Goal: Task Accomplishment & Management: Manage account settings

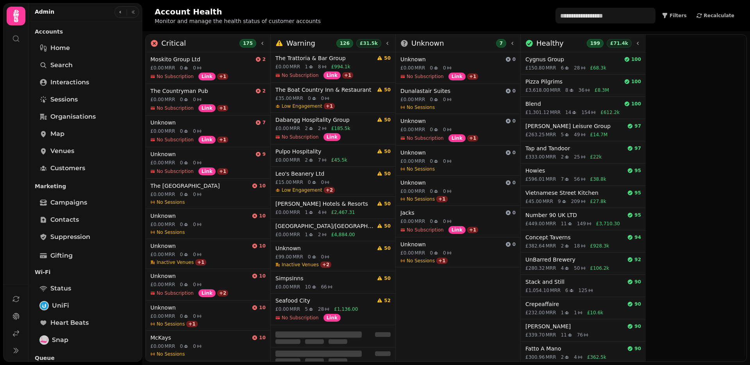
scroll to position [649, 0]
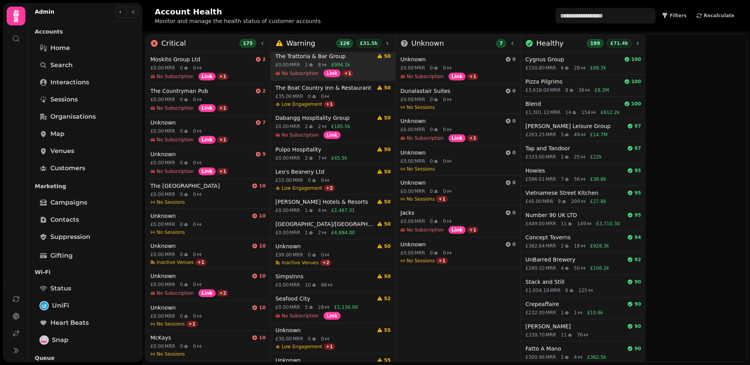
click at [299, 61] on div "The Trattoria & Bar Group 50 £0.00 MRR 1 8 £994.1k No Subscription Link + 1" at bounding box center [333, 64] width 125 height 31
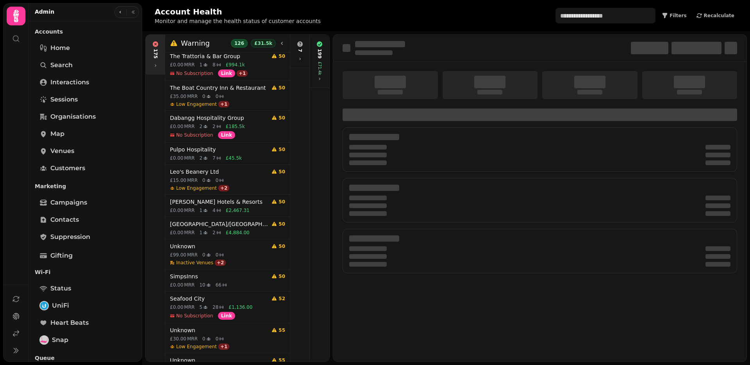
click at [157, 63] on icon at bounding box center [155, 65] width 5 height 5
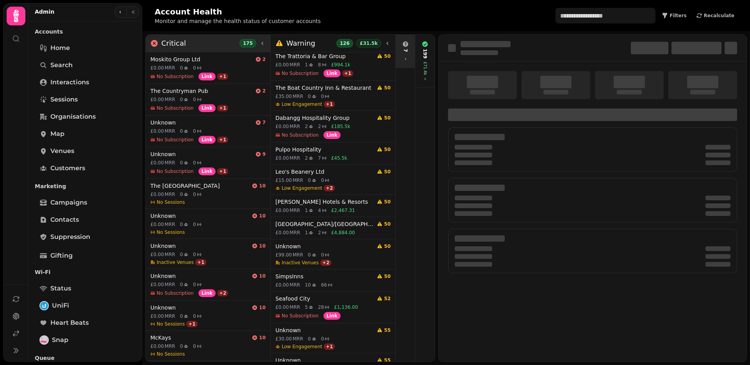
click at [409, 60] on div "7" at bounding box center [405, 51] width 16 height 27
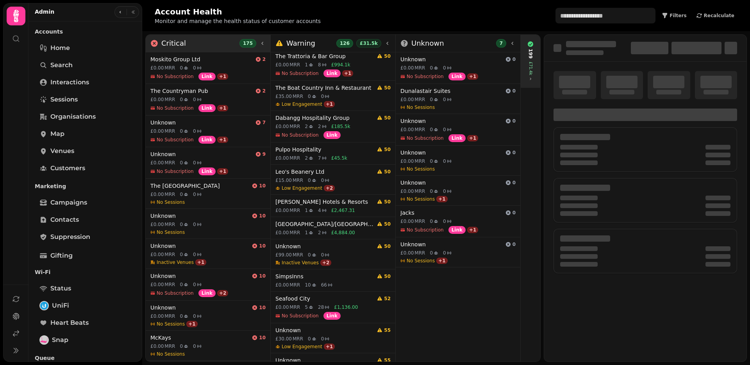
click at [532, 77] on icon at bounding box center [530, 79] width 5 height 5
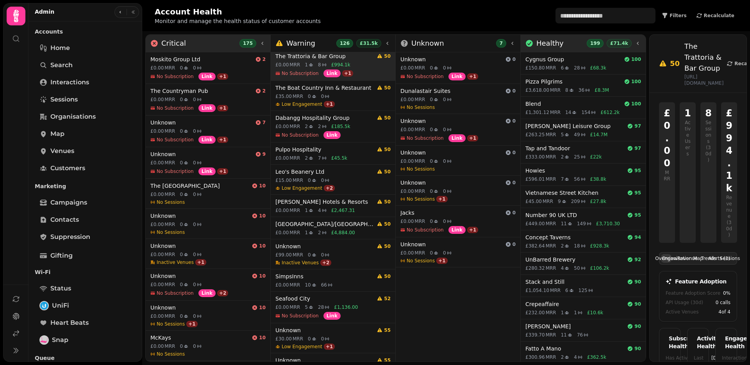
click at [354, 67] on div "£0.00 MRR 1 8 £994.1k" at bounding box center [332, 65] width 115 height 6
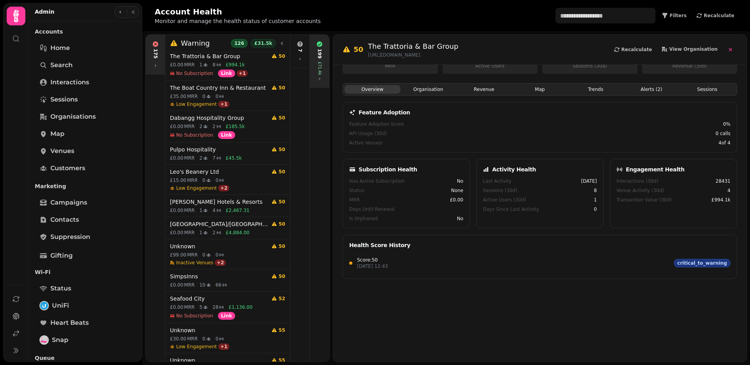
scroll to position [0, 0]
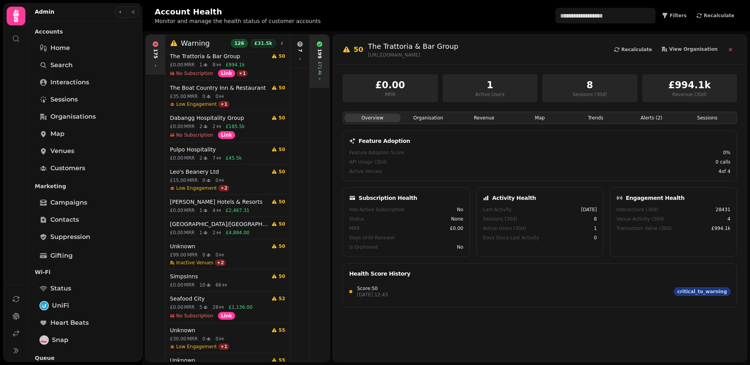
click at [322, 78] on div "199 £71.4k" at bounding box center [319, 61] width 16 height 46
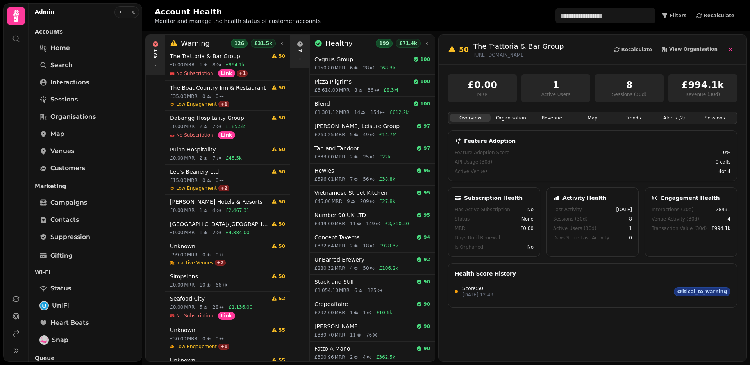
click at [300, 59] on icon at bounding box center [300, 59] width 5 height 5
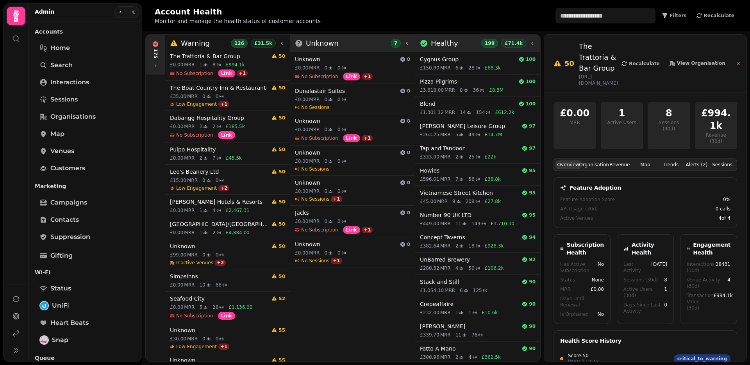
click at [534, 44] on icon at bounding box center [532, 43] width 6 height 6
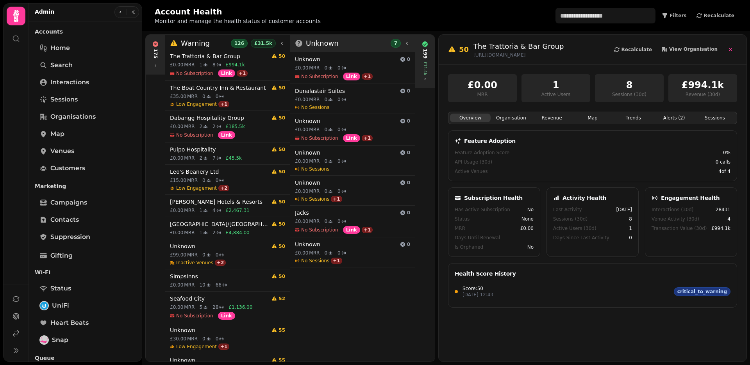
click at [423, 77] on icon at bounding box center [425, 79] width 5 height 5
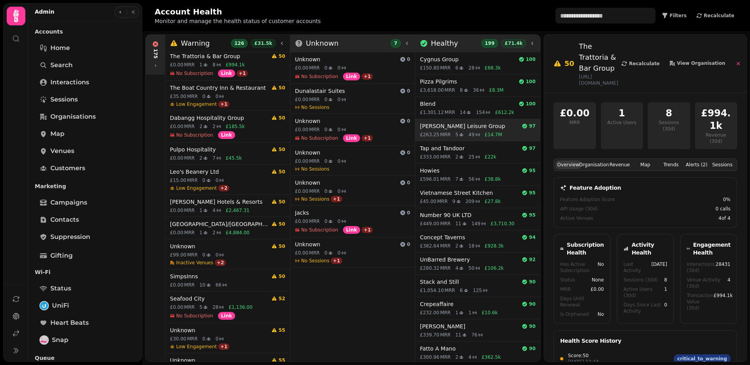
click at [460, 130] on h4 "Glendola Leisure Group" at bounding box center [469, 126] width 99 height 8
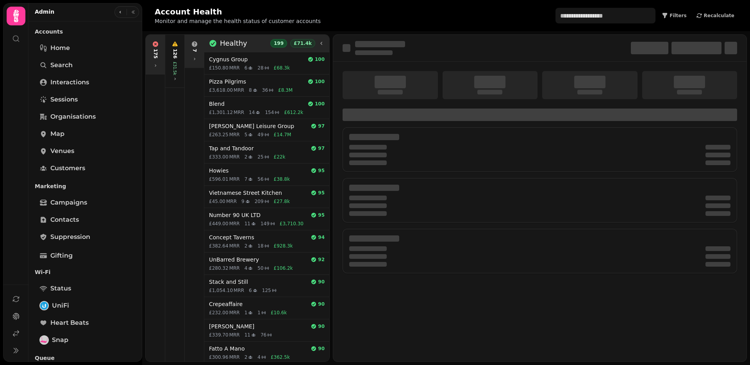
click at [195, 64] on div "7" at bounding box center [194, 51] width 19 height 33
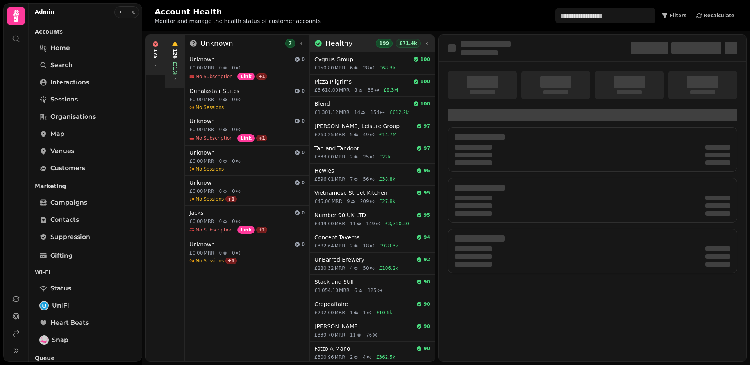
click at [173, 77] on icon at bounding box center [175, 79] width 5 height 5
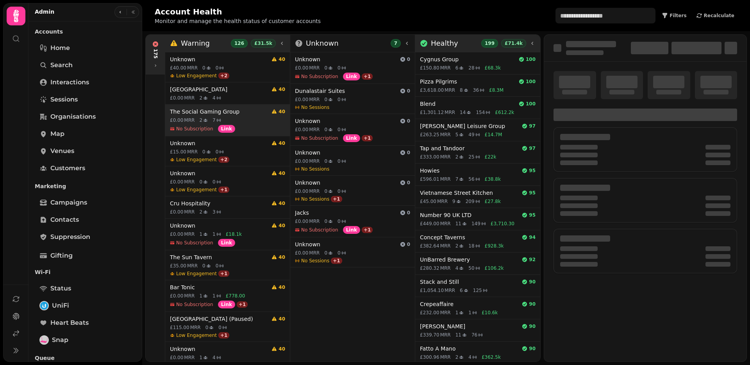
click at [254, 121] on div "£0.00 MRR 2 7" at bounding box center [227, 120] width 115 height 6
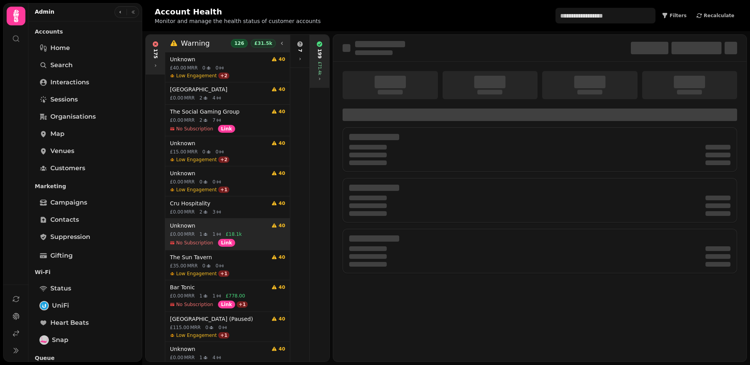
click at [255, 231] on div "£0.00 MRR 1 1 £18.1k" at bounding box center [227, 234] width 115 height 6
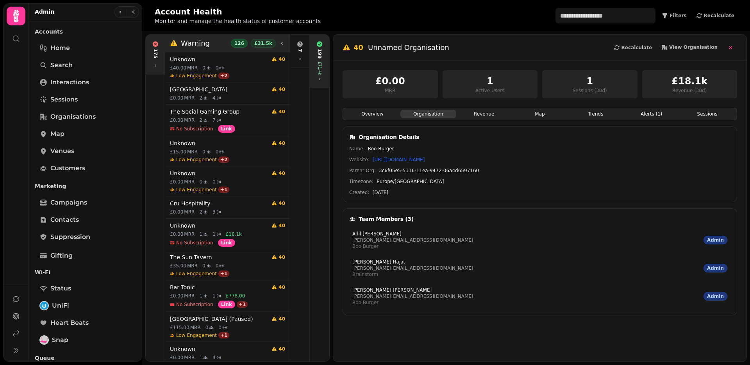
click at [444, 114] on button "Organisation" at bounding box center [428, 114] width 56 height 9
click at [390, 114] on button "Overview" at bounding box center [373, 114] width 56 height 9
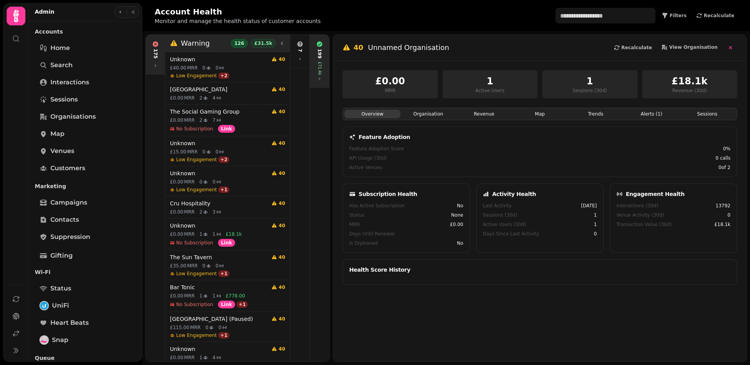
click at [423, 114] on button "Organisation" at bounding box center [428, 114] width 56 height 9
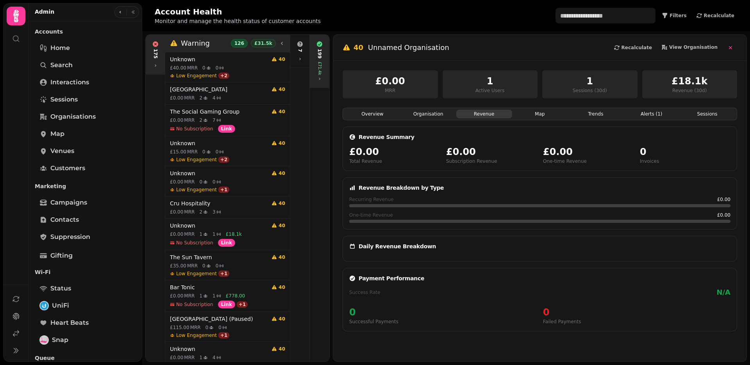
click at [493, 115] on button "Revenue" at bounding box center [484, 114] width 56 height 9
click at [533, 115] on button "Map" at bounding box center [540, 114] width 56 height 9
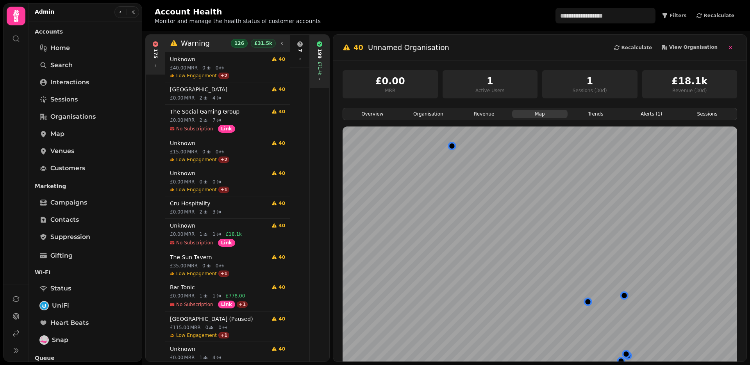
click at [603, 114] on button "Trends" at bounding box center [596, 114] width 56 height 9
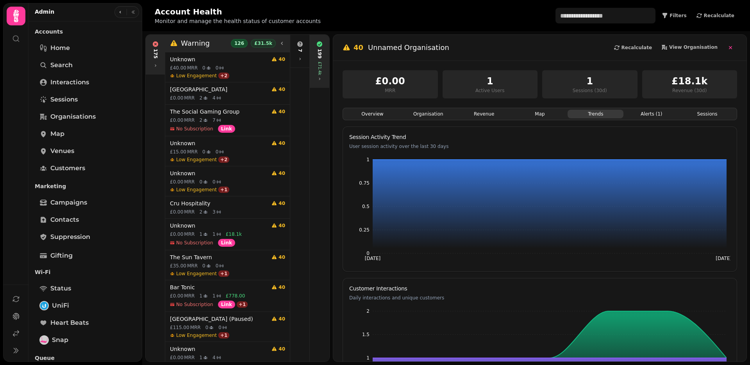
click at [641, 116] on button "Alerts ( 1 )" at bounding box center [652, 114] width 56 height 9
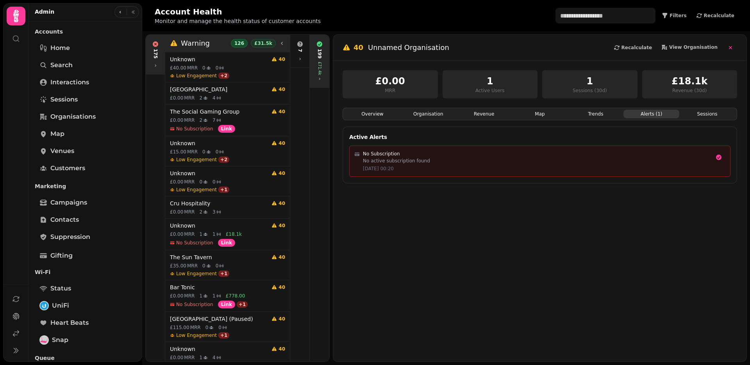
click at [381, 120] on div "Overview Organisation Revenue Map Trends Alerts ( 1 ) Sessions" at bounding box center [540, 114] width 395 height 13
click at [381, 114] on button "Overview" at bounding box center [373, 114] width 56 height 9
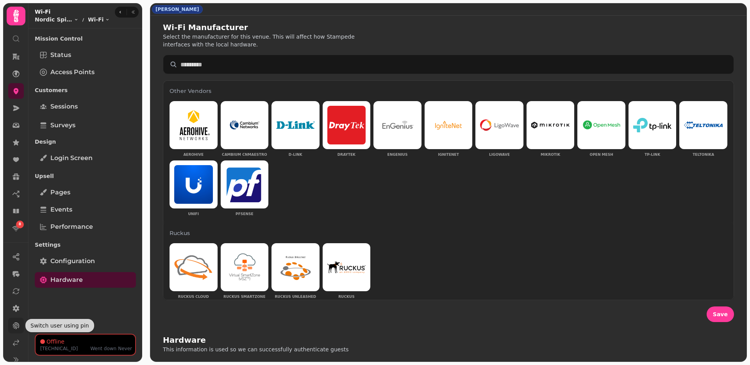
scroll to position [31, 0]
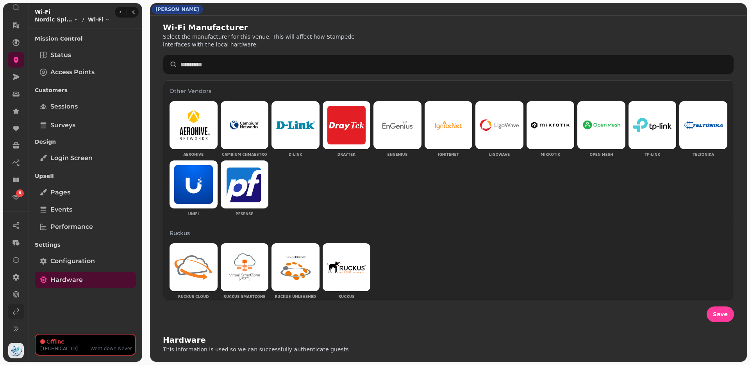
click at [14, 318] on link at bounding box center [16, 312] width 16 height 16
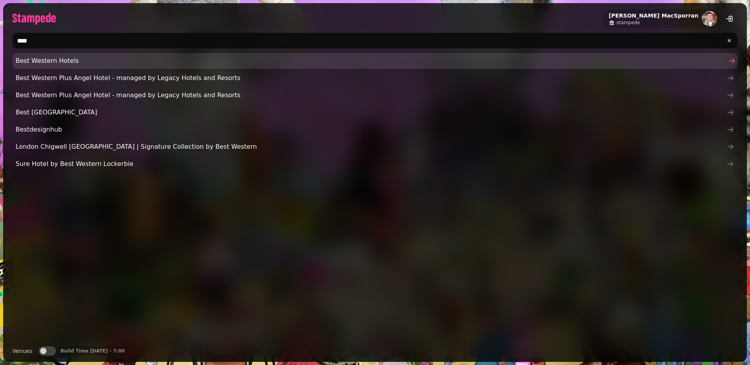
type input "****"
click at [83, 57] on span "Best Western Hotels" at bounding box center [371, 60] width 711 height 9
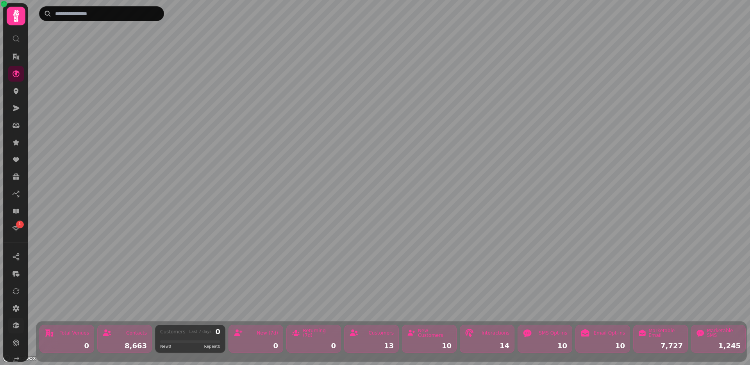
click at [17, 325] on icon at bounding box center [16, 326] width 8 height 8
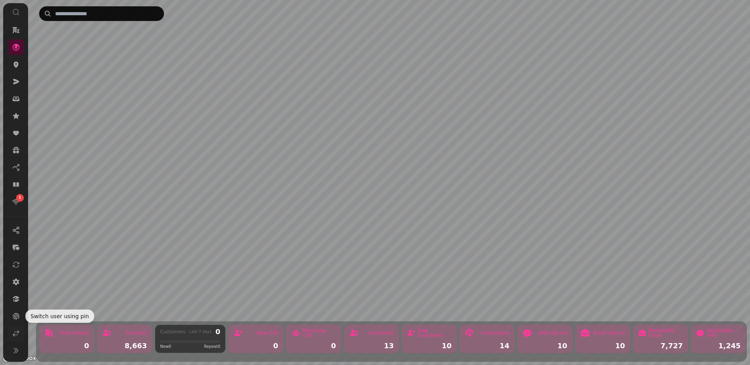
click at [16, 336] on icon at bounding box center [16, 334] width 8 height 8
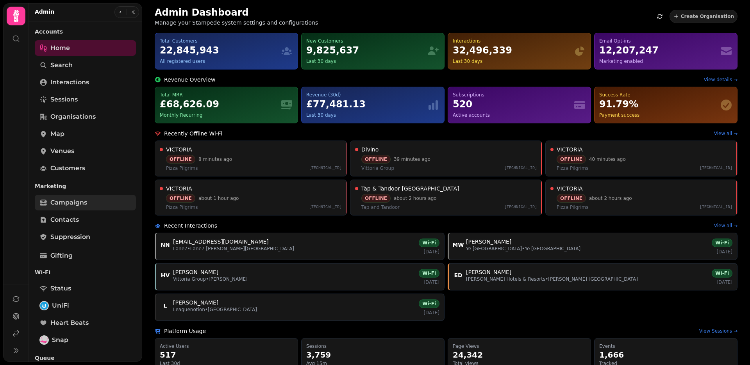
scroll to position [172, 0]
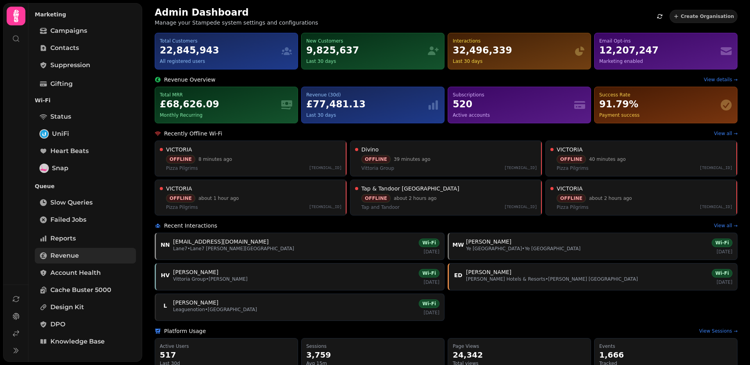
click at [79, 256] on link "Revenue" at bounding box center [85, 256] width 101 height 16
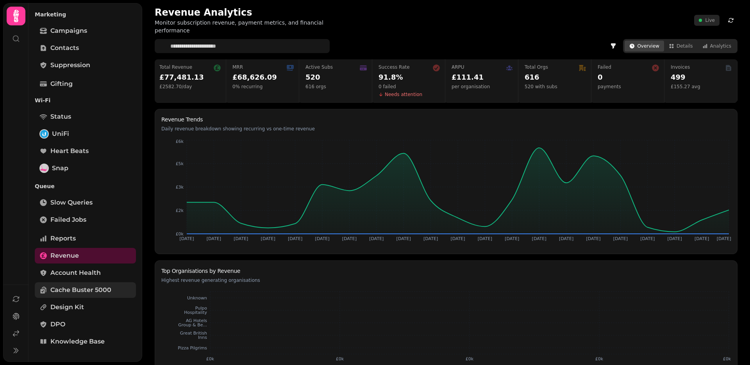
click at [102, 290] on span "Cache Buster 5000" at bounding box center [80, 290] width 61 height 9
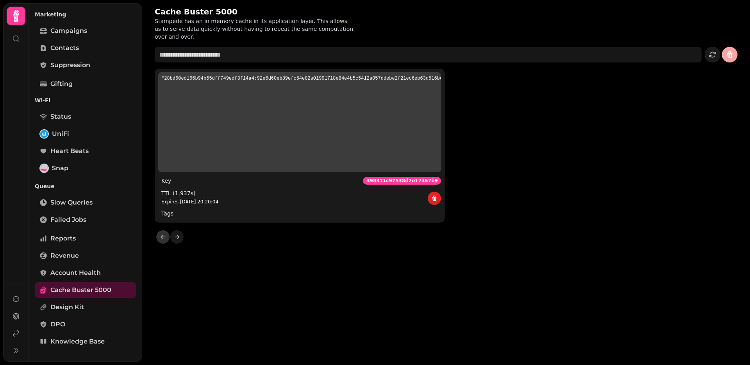
click at [291, 150] on pre ""28bd60ed166b94b55dff749edf3f14a4:92e6d60eb89efc54e82a01991718e84e4b5c5412a057d…" at bounding box center [299, 122] width 283 height 100
click at [84, 311] on link "Design Kit" at bounding box center [85, 308] width 101 height 16
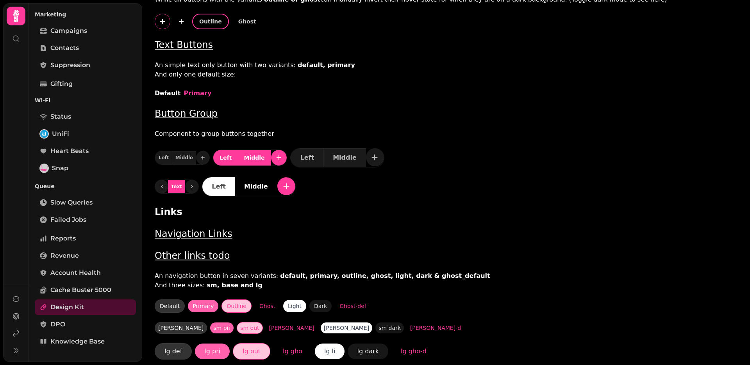
scroll to position [607, 0]
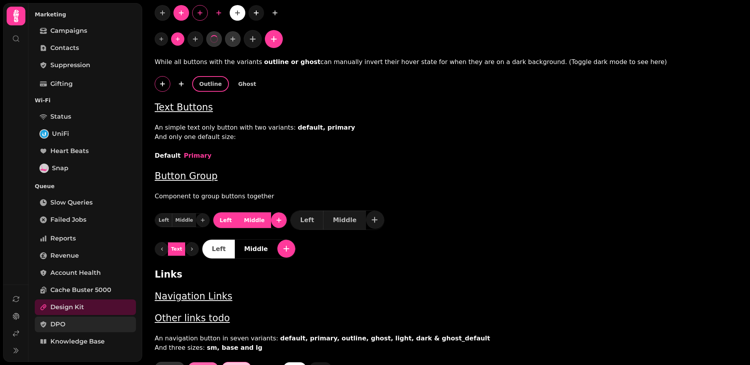
click at [69, 322] on link "DPO" at bounding box center [85, 325] width 101 height 16
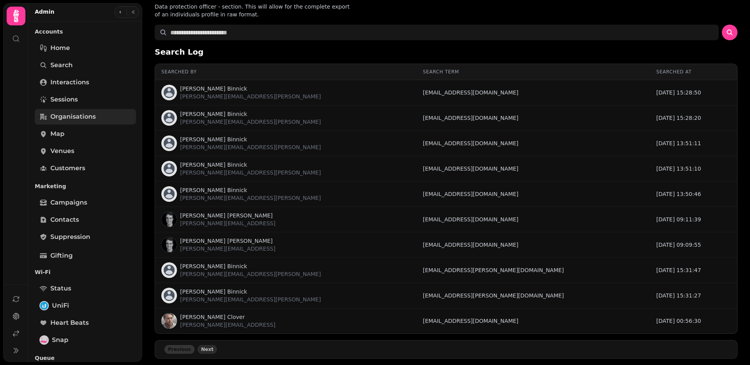
click at [82, 113] on span "Organisations" at bounding box center [72, 116] width 45 height 9
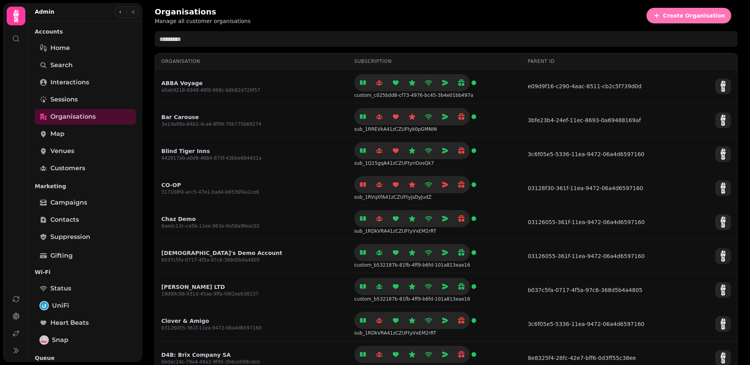
click at [671, 14] on button "Create Organisation" at bounding box center [689, 16] width 85 height 16
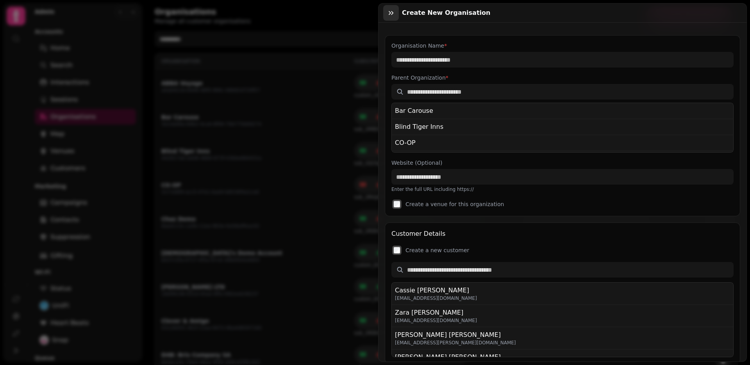
click at [389, 13] on icon "button" at bounding box center [391, 13] width 8 height 8
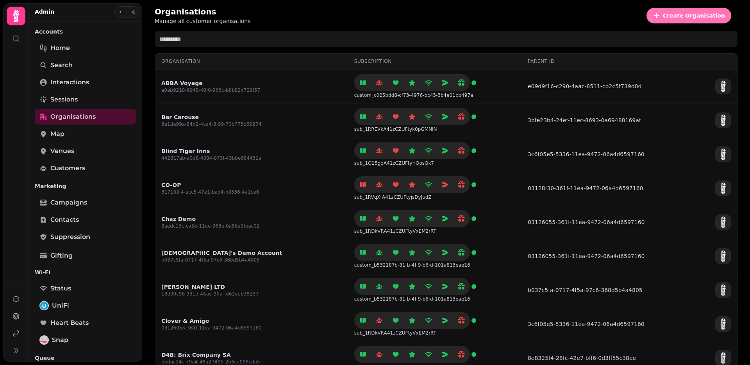
click at [674, 23] on button "Create Organisation" at bounding box center [689, 16] width 85 height 16
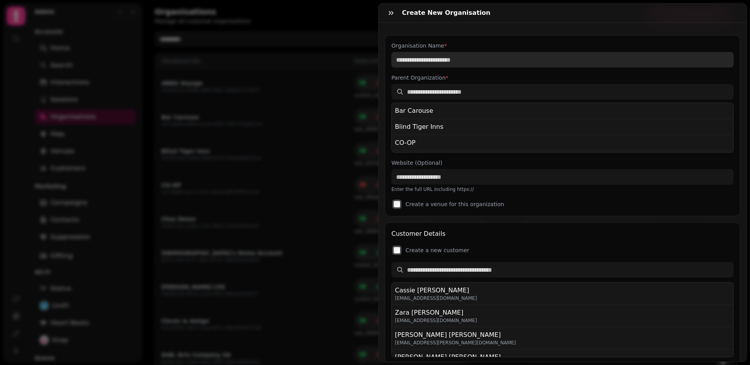
click at [478, 60] on input "Organisation Name *" at bounding box center [562, 60] width 342 height 16
type input "**********"
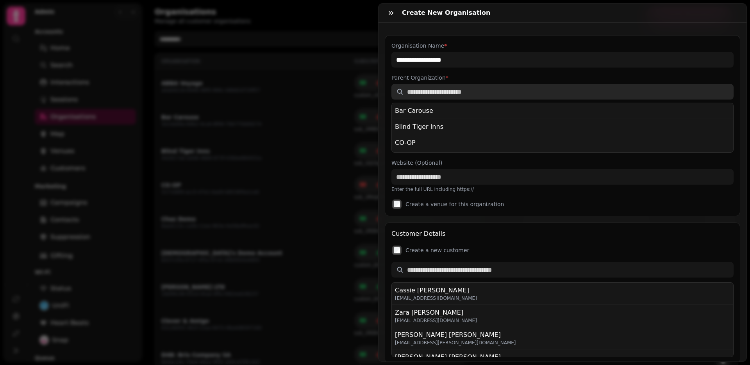
click at [454, 96] on input "text" at bounding box center [562, 92] width 342 height 16
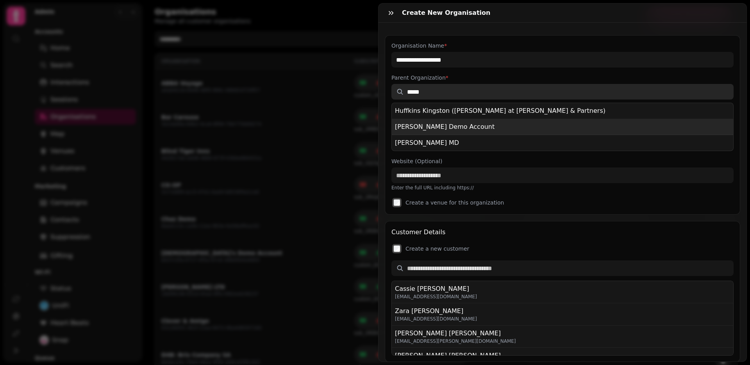
type input "*****"
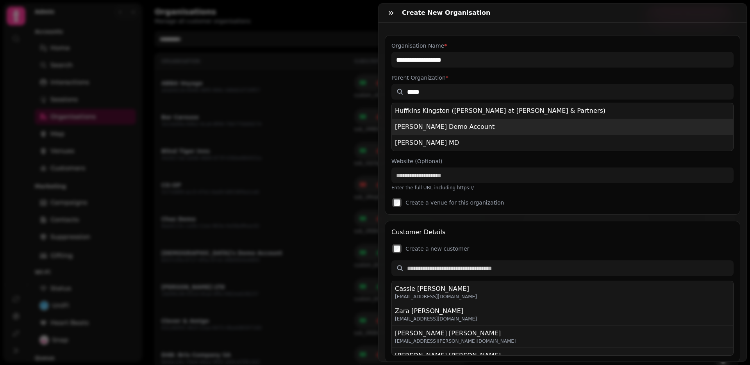
click at [441, 124] on div "Lewis Demo Account" at bounding box center [445, 126] width 100 height 9
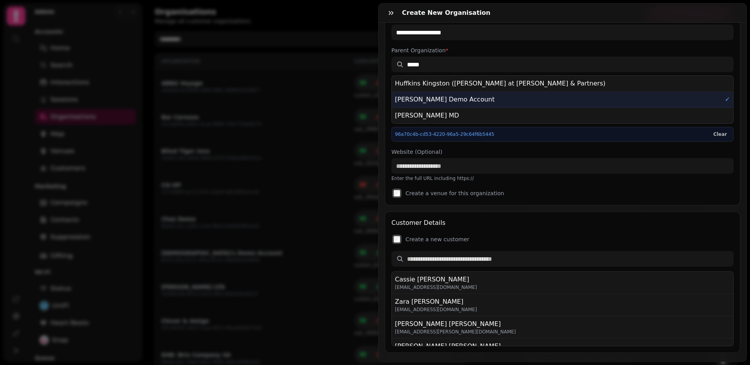
scroll to position [30, 0]
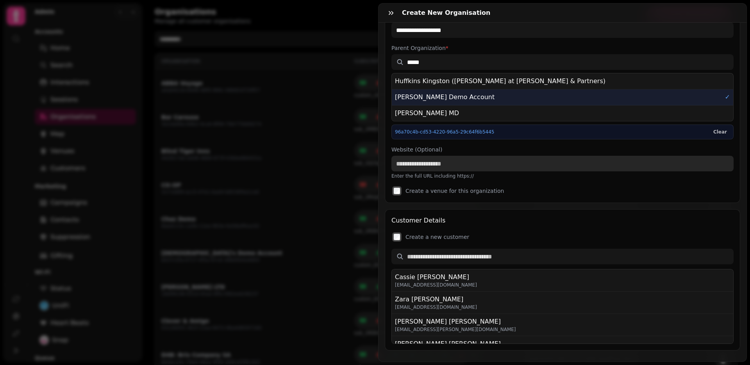
click at [436, 168] on input "Website (Optional)" at bounding box center [562, 164] width 342 height 16
type input "**********"
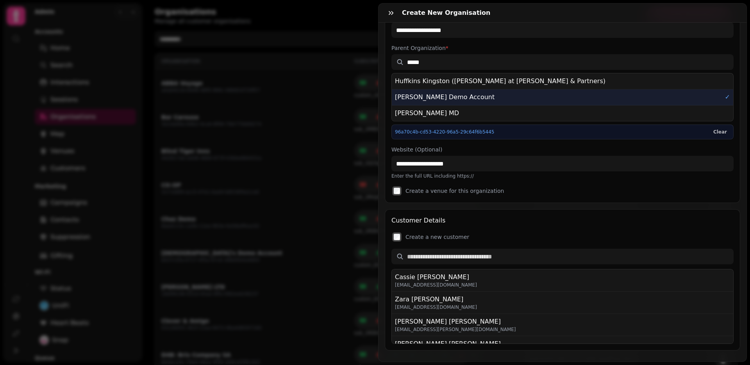
click at [402, 194] on div "Create a venue for this organization" at bounding box center [562, 191] width 342 height 11
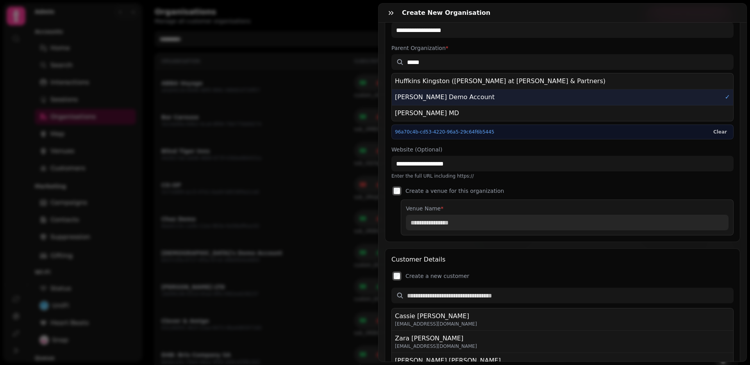
click at [434, 223] on input "Venue Name *" at bounding box center [567, 223] width 323 height 16
type input "*"
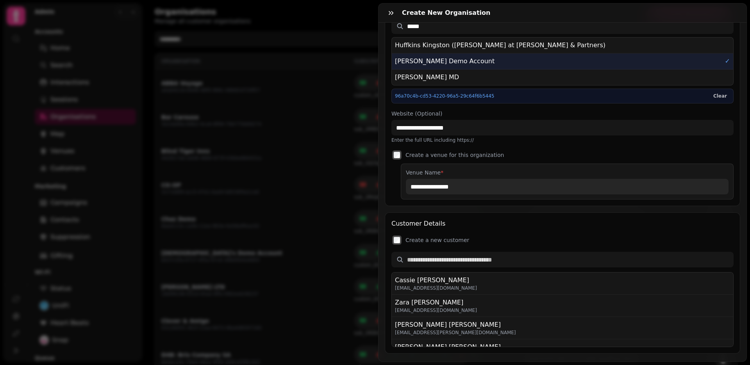
scroll to position [92, 0]
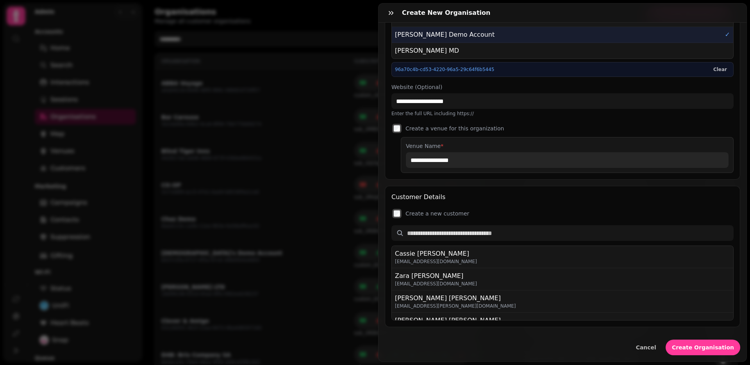
type input "**********"
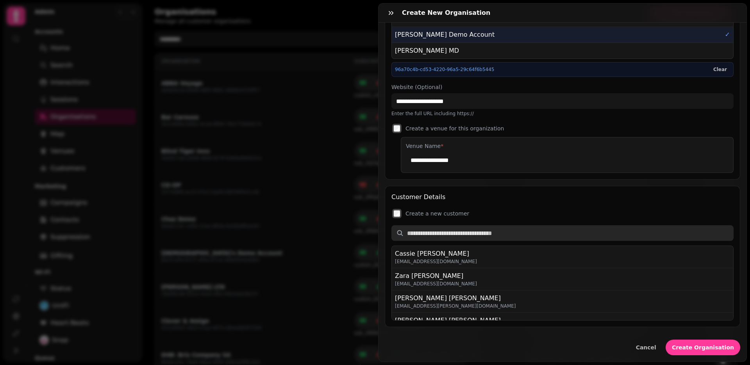
click at [425, 230] on input "text" at bounding box center [562, 233] width 342 height 16
type input "**********"
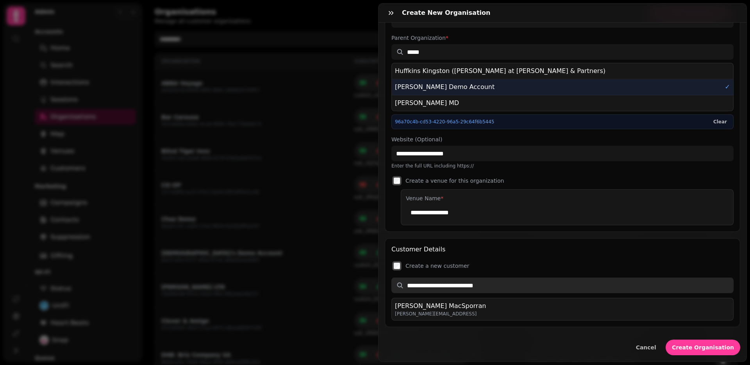
scroll to position [40, 0]
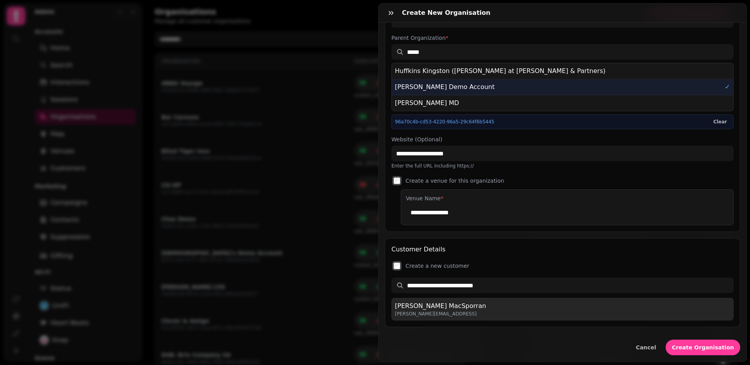
click at [431, 310] on div "Lewis MacSporran" at bounding box center [440, 306] width 91 height 9
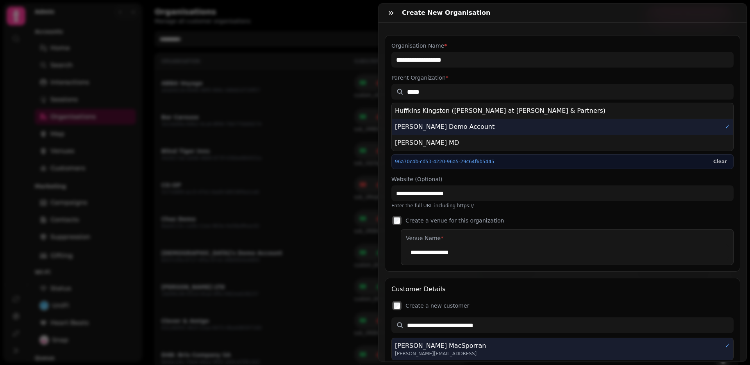
scroll to position [78, 0]
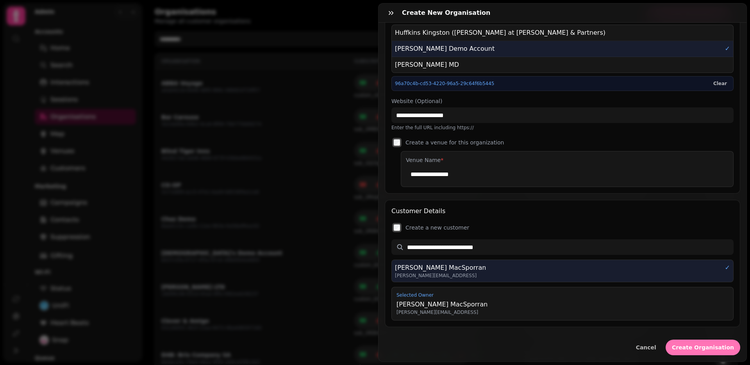
click at [715, 348] on span "Create Organisation" at bounding box center [703, 347] width 62 height 5
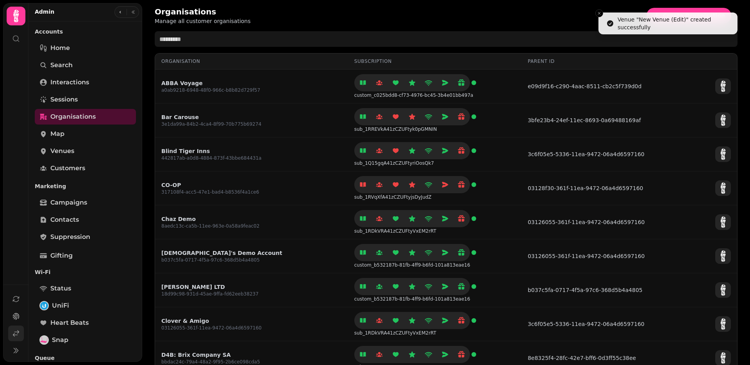
click at [16, 331] on icon at bounding box center [16, 334] width 8 height 8
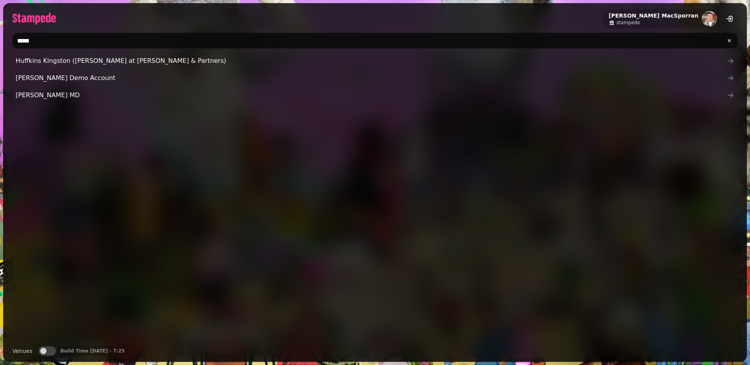
click at [46, 45] on input "*****" at bounding box center [375, 41] width 725 height 16
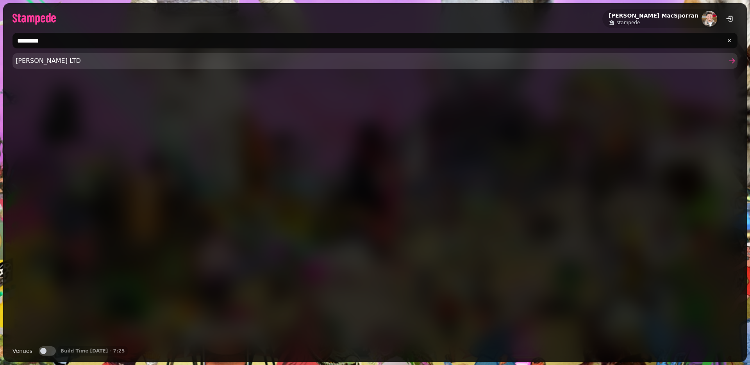
type input "*********"
click at [54, 64] on span "Charlotte Brown LTD" at bounding box center [371, 60] width 711 height 9
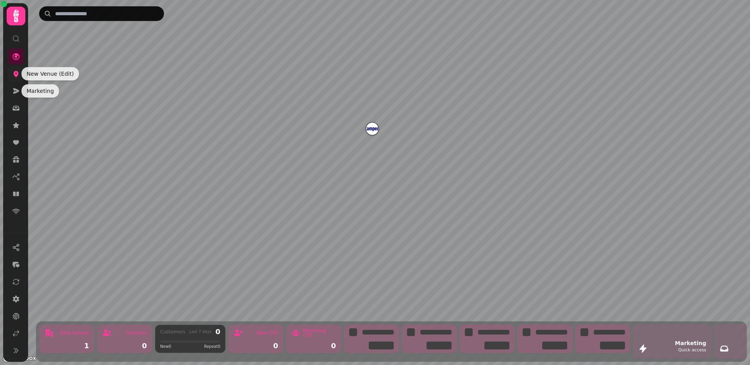
click at [15, 70] on icon at bounding box center [16, 74] width 8 height 8
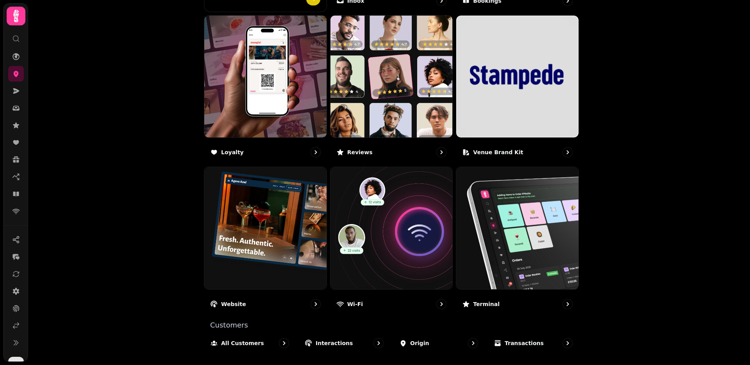
scroll to position [428, 0]
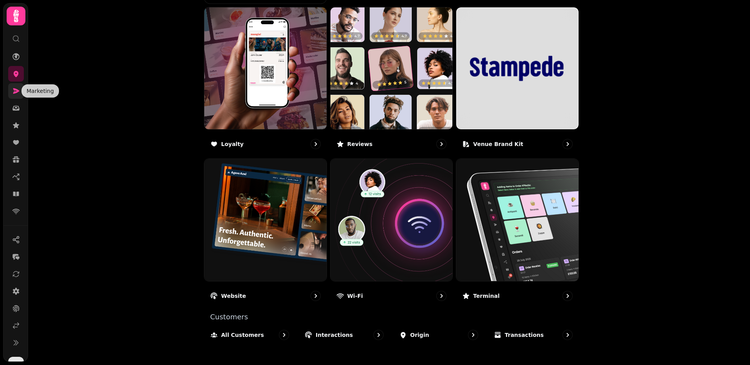
click at [14, 94] on icon at bounding box center [16, 91] width 8 height 8
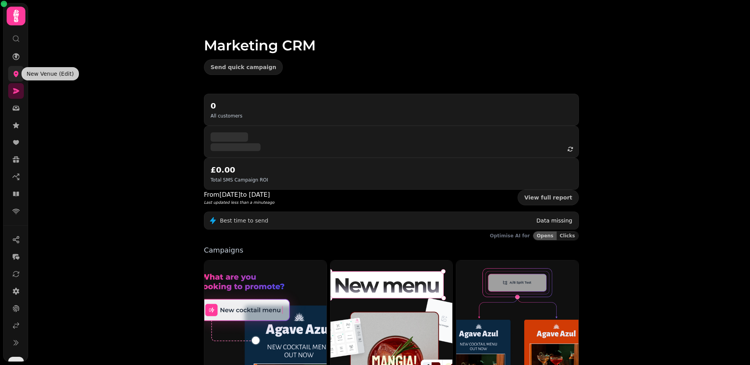
click at [16, 73] on icon at bounding box center [16, 74] width 8 height 8
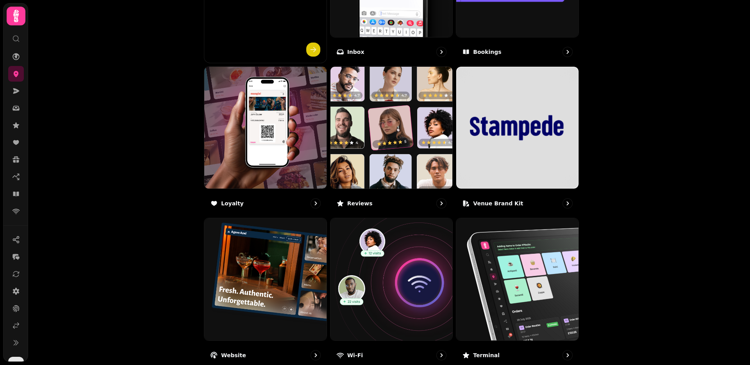
scroll to position [428, 0]
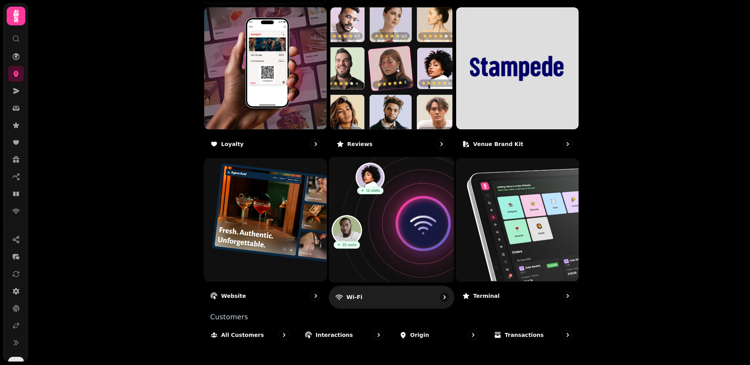
click at [400, 263] on img at bounding box center [391, 220] width 137 height 137
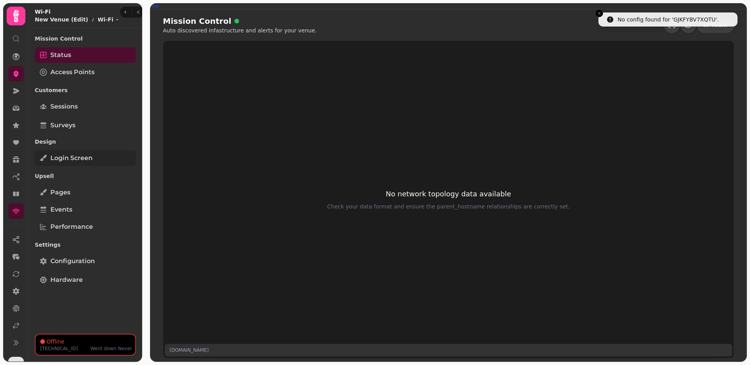
click at [76, 162] on span "Login screen" at bounding box center [71, 158] width 42 height 9
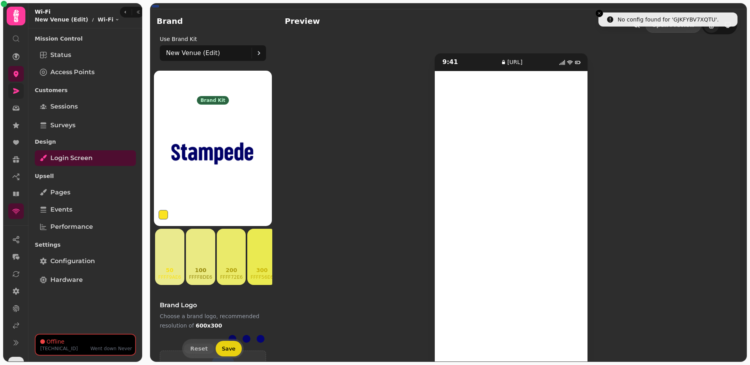
click at [11, 97] on link at bounding box center [16, 91] width 16 height 16
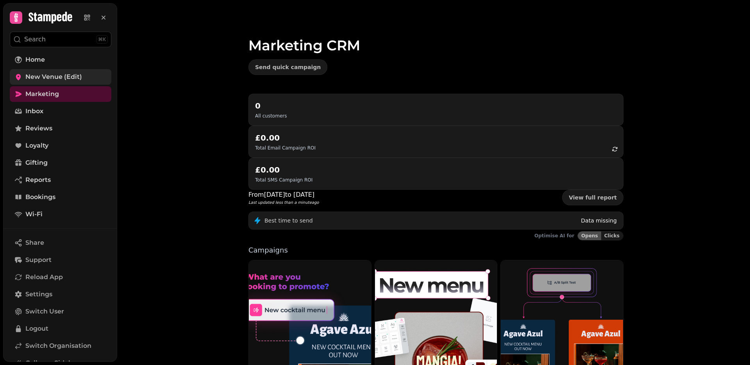
click at [48, 79] on span "New Venue (Edit)" at bounding box center [53, 76] width 57 height 9
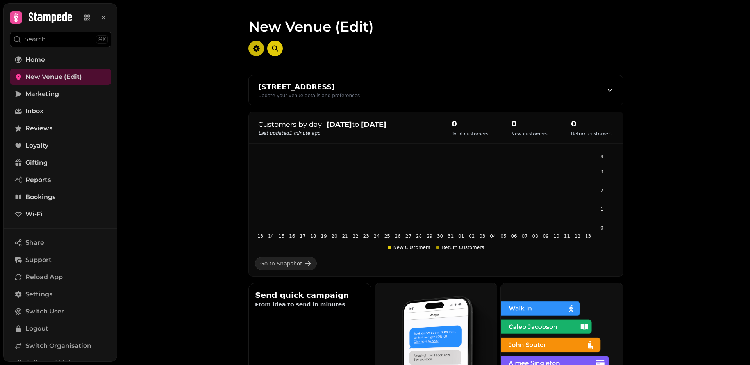
click at [257, 52] on icon "button" at bounding box center [256, 49] width 8 height 8
select select "**********"
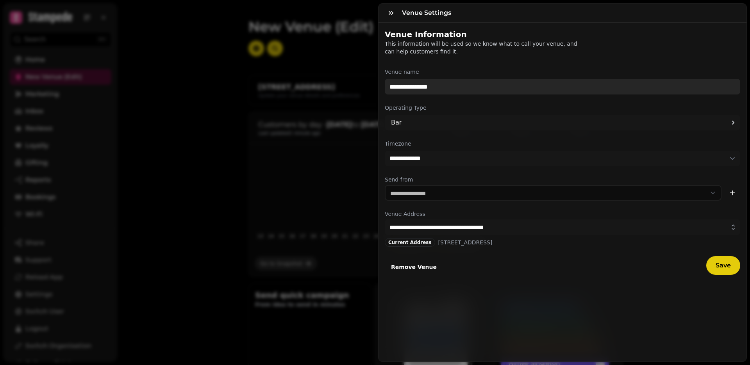
click at [426, 89] on input "**********" at bounding box center [563, 87] width 356 height 16
type input "**********"
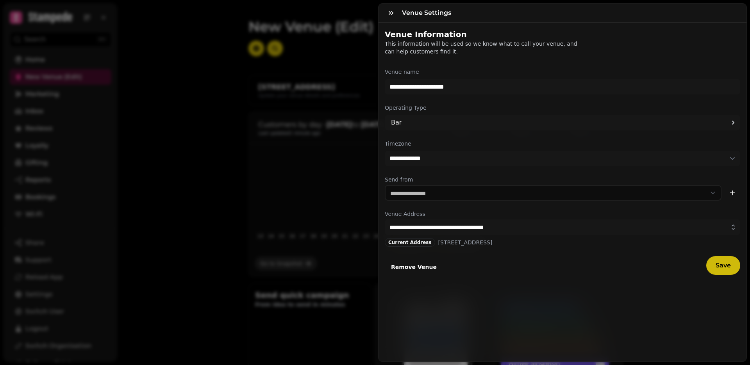
click at [726, 265] on span "Save" at bounding box center [723, 266] width 15 height 6
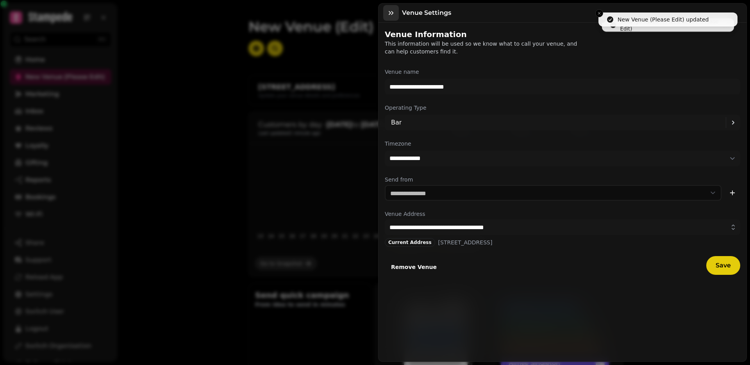
click at [393, 12] on icon "button" at bounding box center [391, 13] width 5 height 4
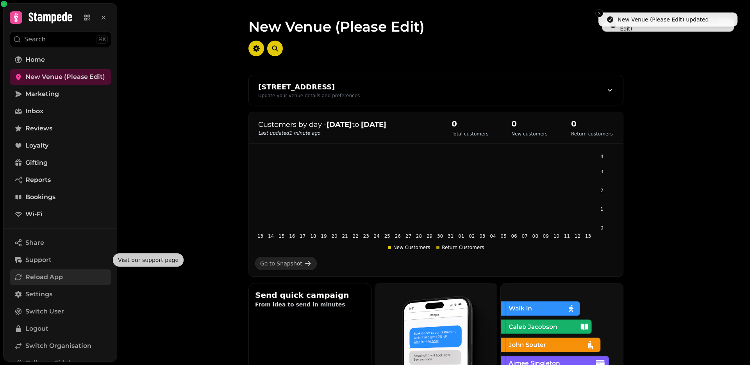
scroll to position [34, 0]
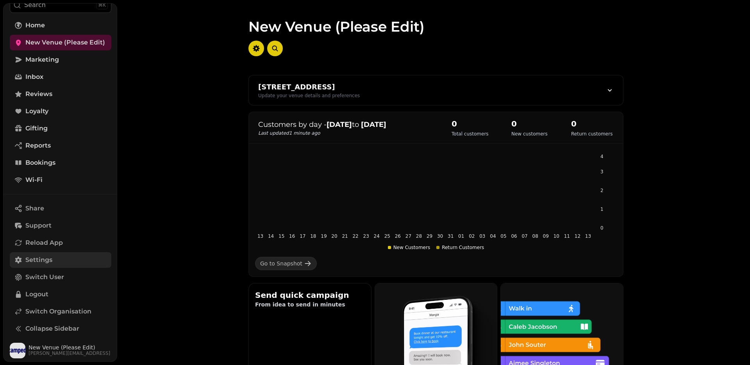
click at [53, 258] on link "Settings" at bounding box center [61, 260] width 102 height 16
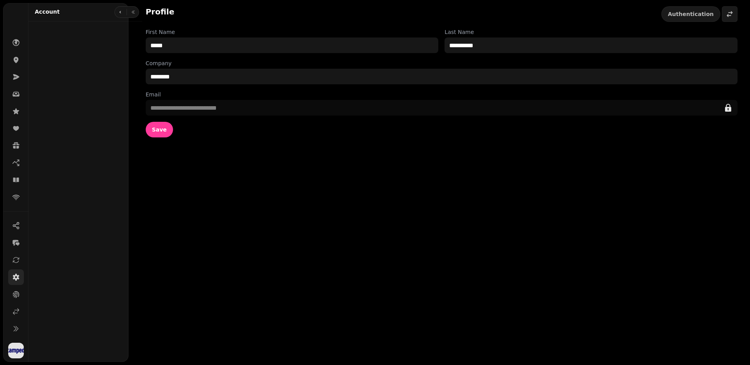
scroll to position [14, 0]
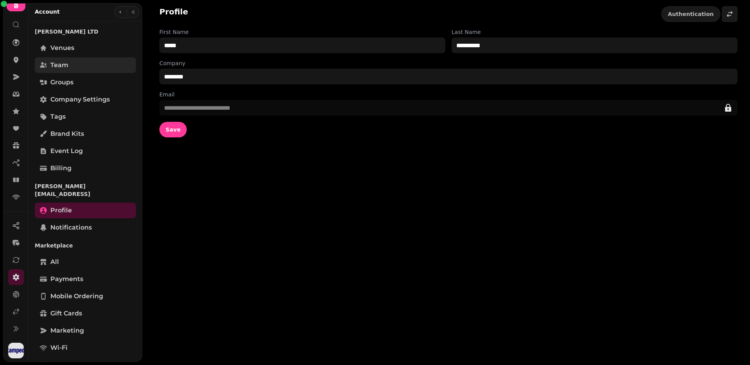
click at [62, 66] on span "Team" at bounding box center [59, 65] width 18 height 9
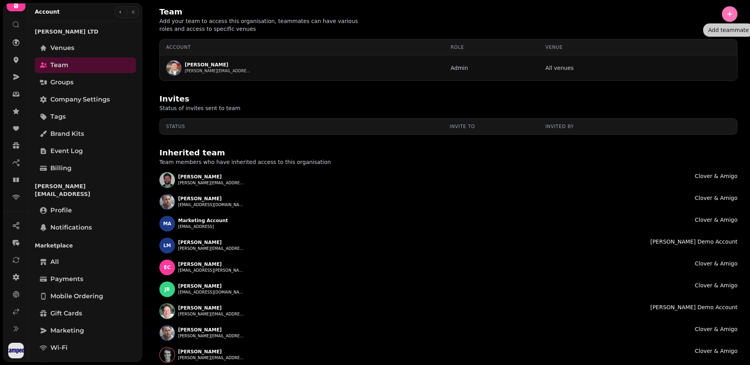
click at [730, 16] on icon "button" at bounding box center [730, 14] width 8 height 8
select select "*****"
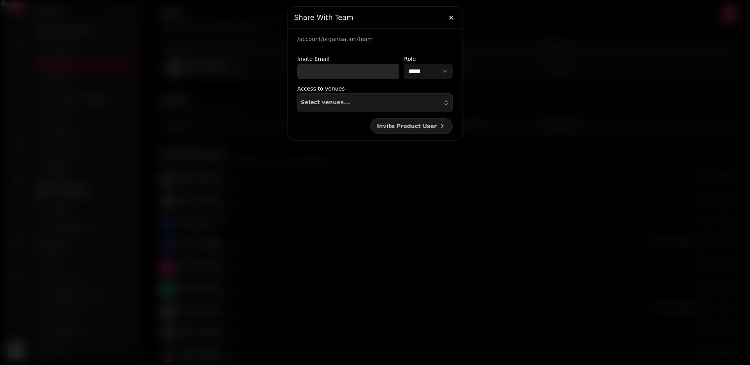
click at [321, 75] on input "Invite Email" at bounding box center [348, 72] width 102 height 16
paste input "**********"
type input "**********"
click at [346, 107] on button "Select venues..." at bounding box center [374, 102] width 155 height 19
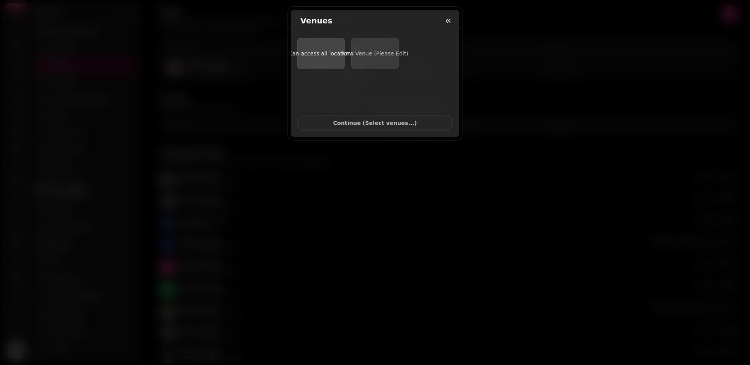
click at [311, 55] on span "Can access all locations" at bounding box center [321, 53] width 65 height 6
click at [366, 125] on span "Continue ( Select venues... )" at bounding box center [375, 122] width 142 height 5
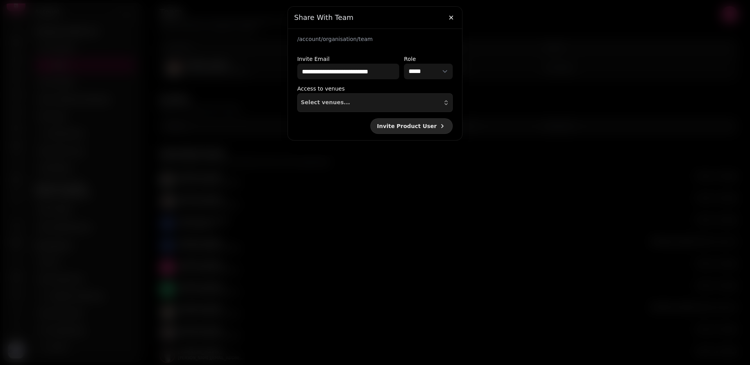
click at [424, 124] on span "Invite Product User" at bounding box center [407, 125] width 60 height 5
click at [448, 23] on button "button" at bounding box center [451, 18] width 16 height 16
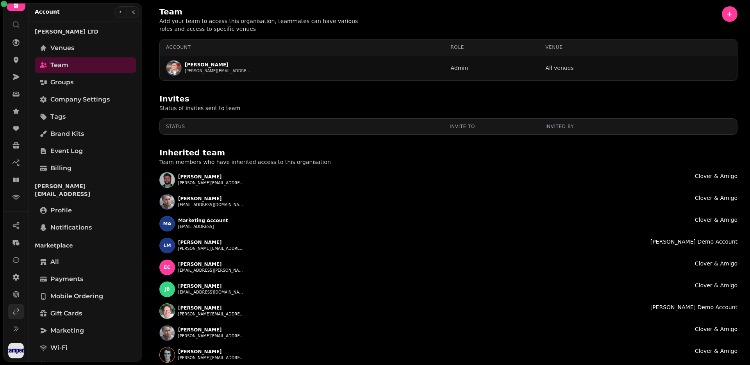
click at [14, 312] on icon at bounding box center [16, 312] width 6 height 6
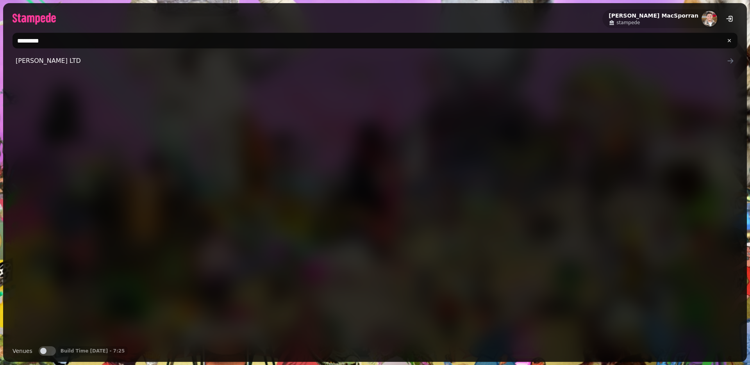
click at [71, 42] on input "*********" at bounding box center [375, 41] width 725 height 16
click at [47, 352] on button "Venues" at bounding box center [47, 351] width 17 height 9
click at [39, 39] on input "******" at bounding box center [375, 41] width 725 height 16
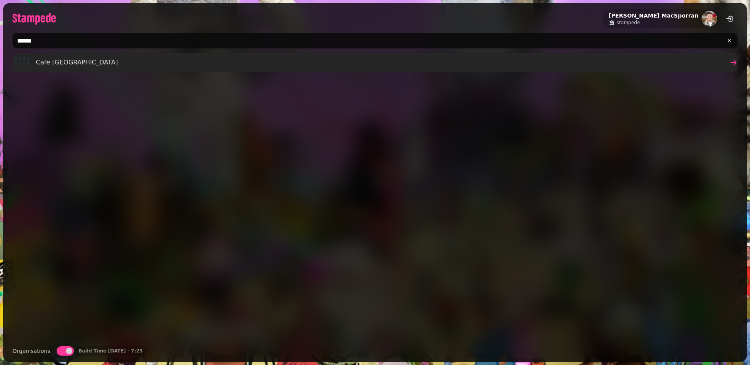
type input "******"
click at [43, 65] on span "Cafe [GEOGRAPHIC_DATA]" at bounding box center [77, 62] width 82 height 9
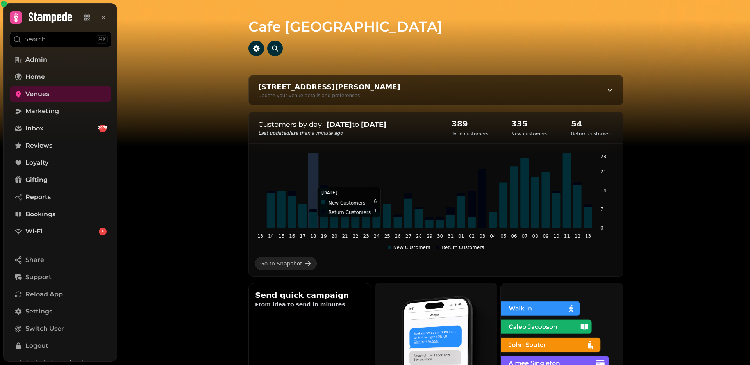
scroll to position [199, 0]
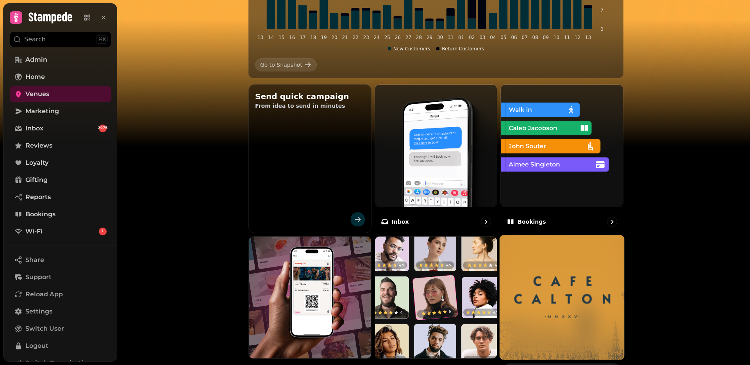
click at [540, 272] on img at bounding box center [562, 297] width 125 height 125
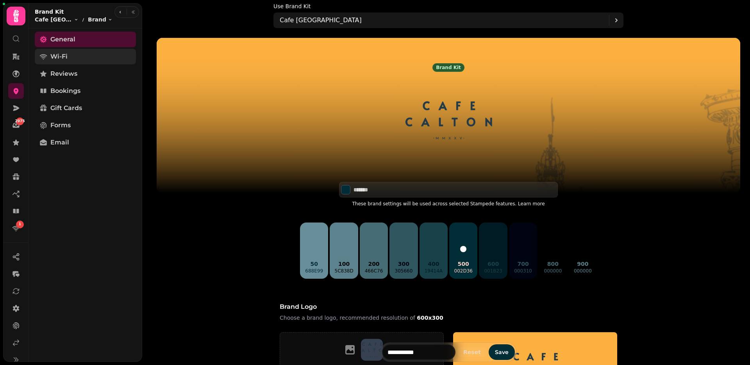
click at [66, 49] on link "Wi-Fi" at bounding box center [85, 57] width 101 height 16
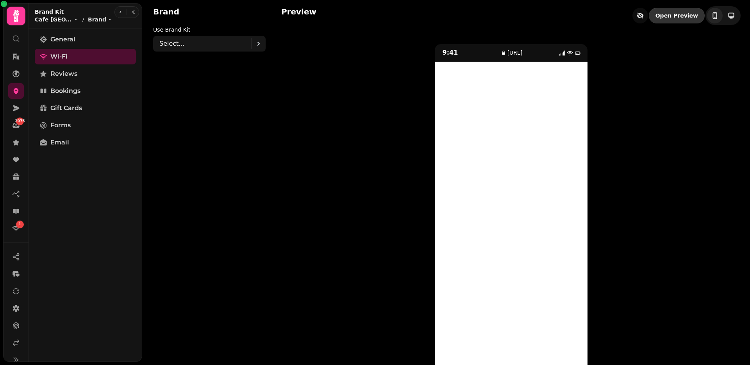
scroll to position [18, 0]
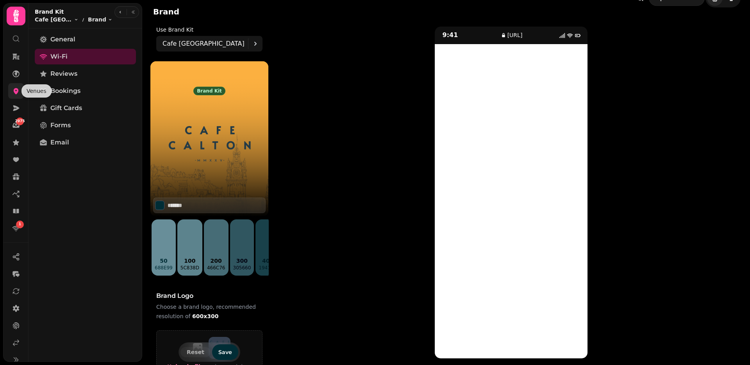
click at [15, 88] on icon at bounding box center [16, 91] width 8 height 8
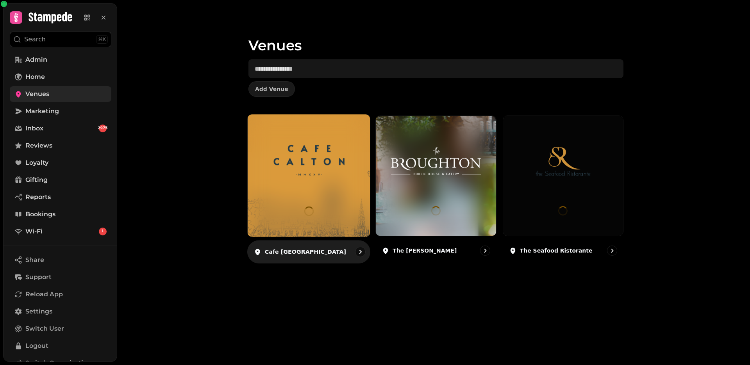
click at [289, 167] on img at bounding box center [309, 160] width 92 height 51
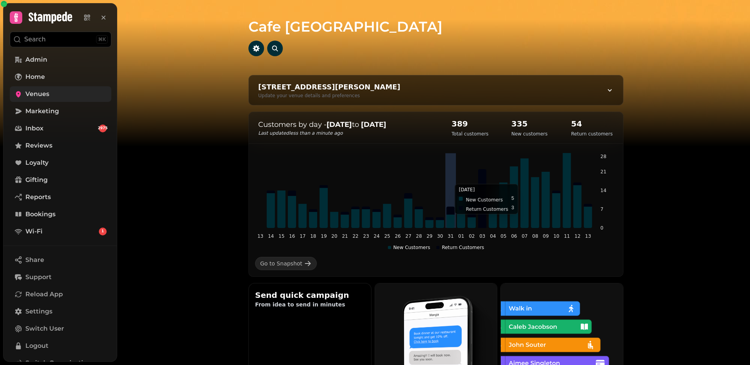
scroll to position [428, 0]
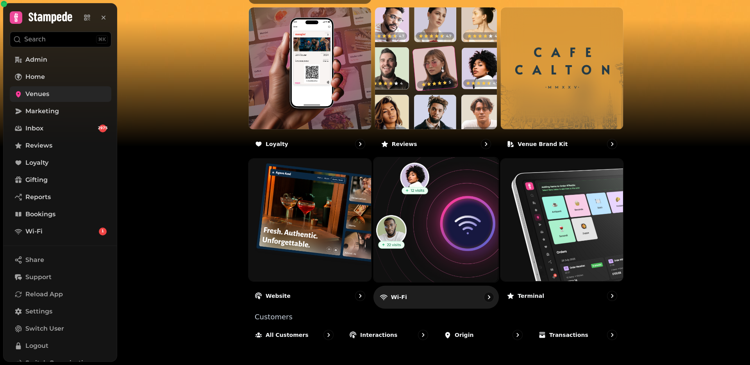
click at [447, 232] on img at bounding box center [436, 220] width 137 height 137
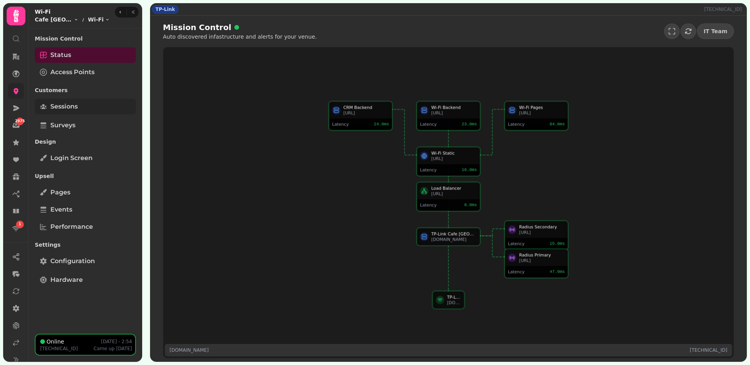
click at [78, 107] on link "Sessions" at bounding box center [85, 107] width 101 height 16
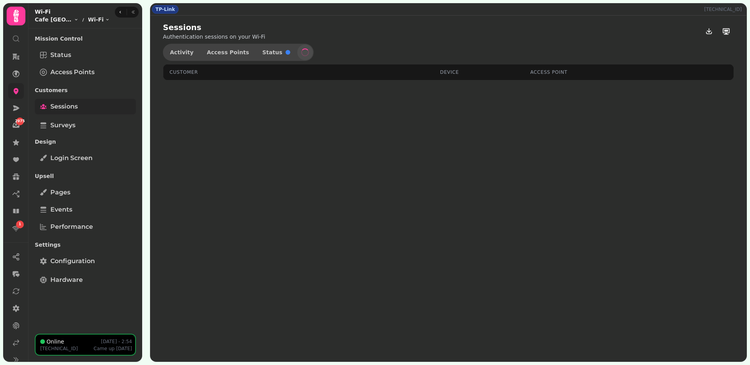
select select "**"
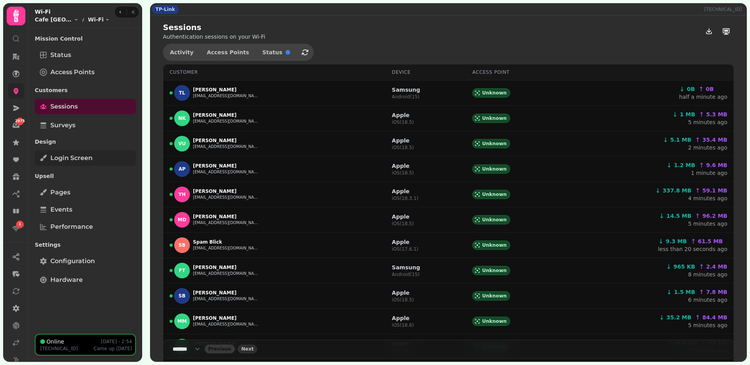
click at [101, 157] on link "Login screen" at bounding box center [85, 158] width 101 height 16
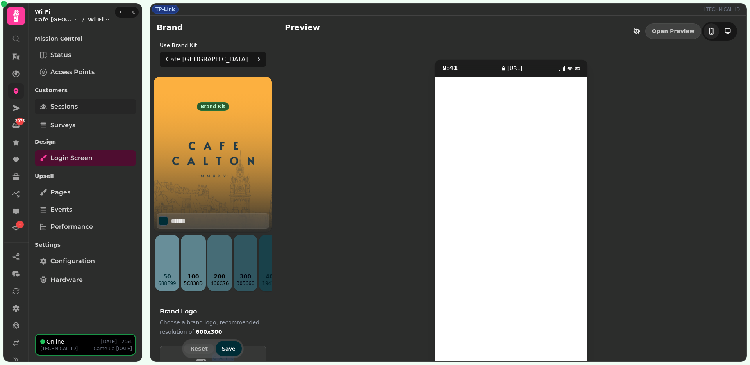
click at [85, 107] on link "Sessions" at bounding box center [85, 107] width 101 height 16
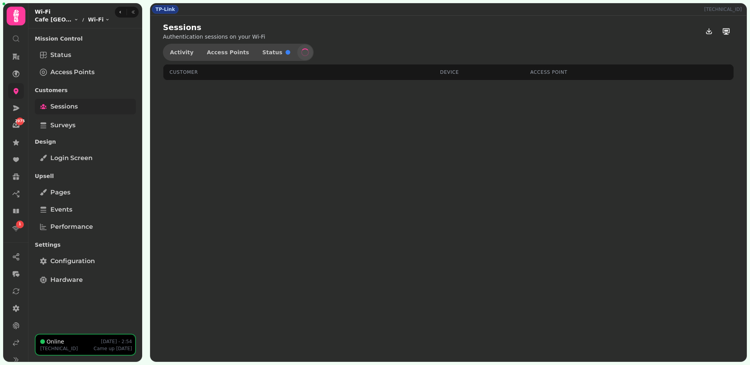
select select "**"
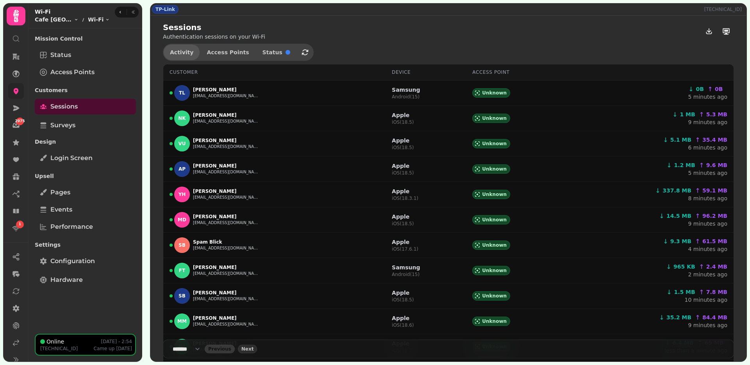
click at [180, 56] on button "Activity" at bounding box center [182, 53] width 36 height 16
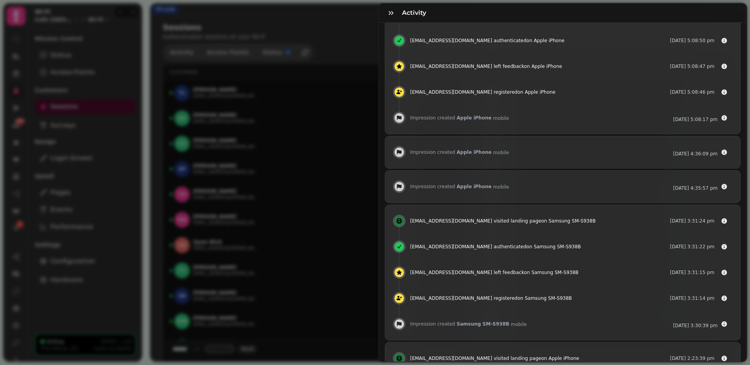
scroll to position [1124, 0]
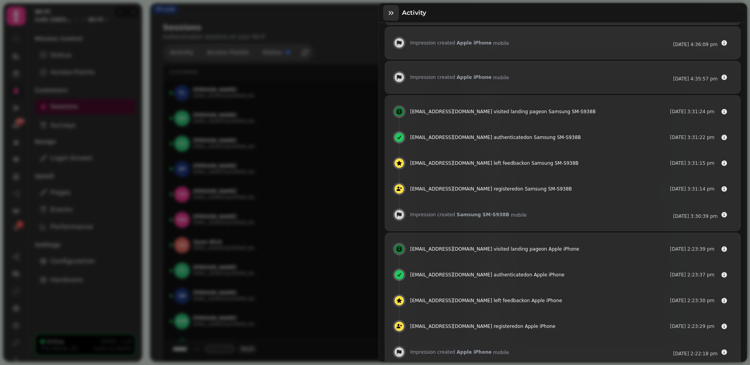
click at [391, 9] on icon "button" at bounding box center [391, 13] width 8 height 8
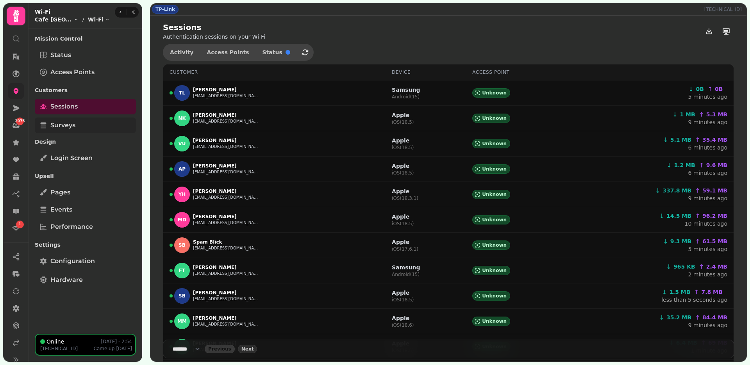
click at [75, 122] on span "Surveys" at bounding box center [62, 125] width 25 height 9
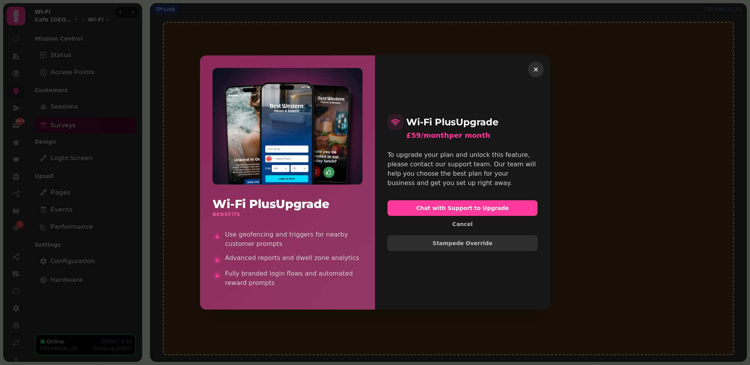
click at [537, 73] on icon "button" at bounding box center [536, 70] width 8 height 8
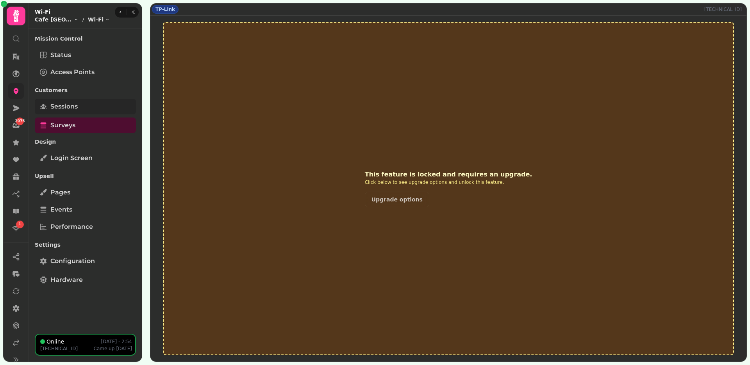
click at [71, 111] on span "Sessions" at bounding box center [63, 106] width 27 height 9
select select "**"
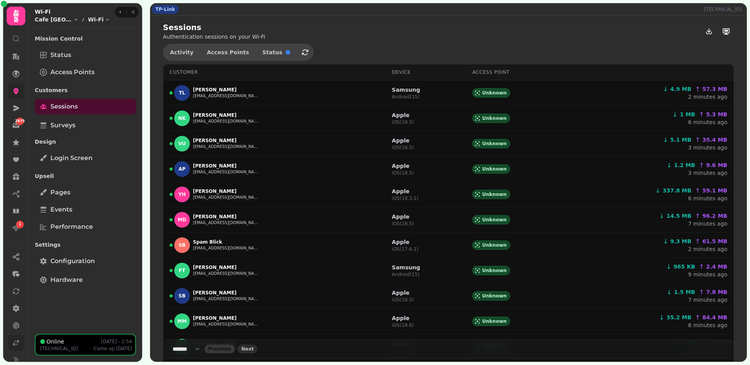
click at [14, 346] on icon at bounding box center [16, 343] width 8 height 8
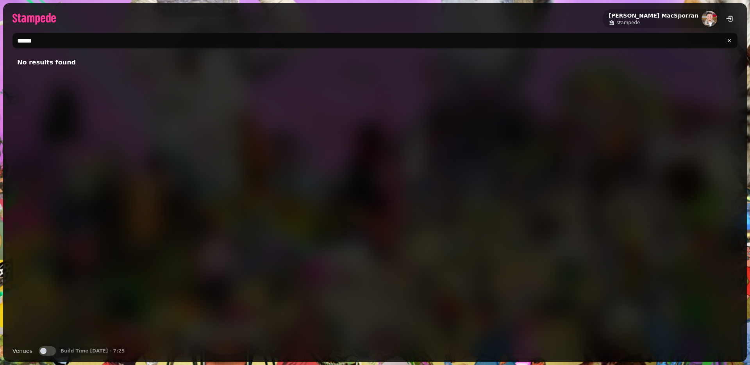
click at [46, 43] on input "******" at bounding box center [375, 41] width 725 height 16
